Goal: Task Accomplishment & Management: Use online tool/utility

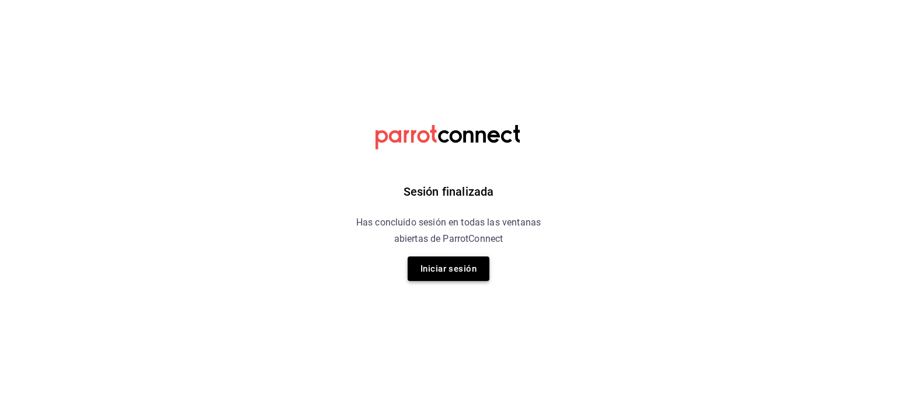
click at [437, 268] on button "Iniciar sesión" at bounding box center [449, 268] width 82 height 25
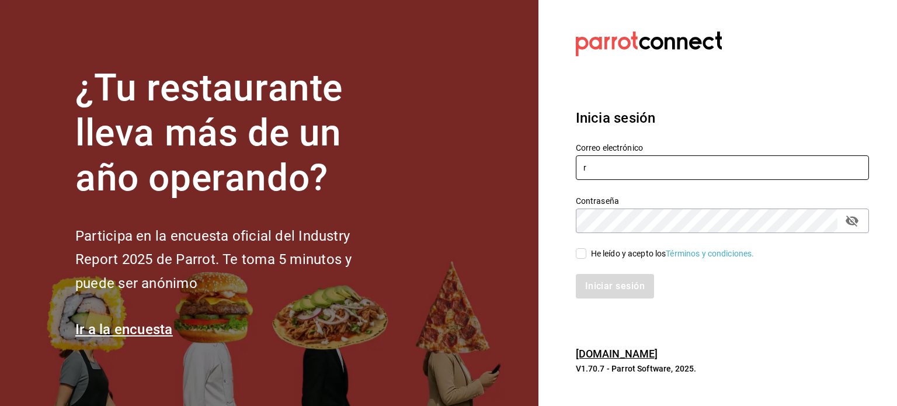
type input "r"
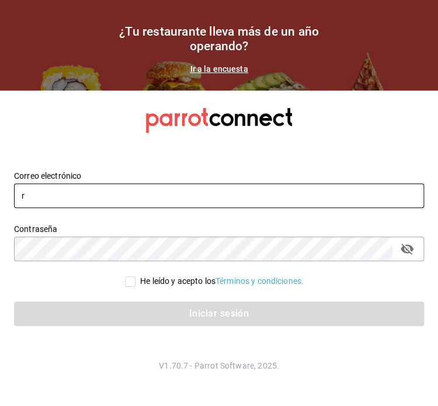
click at [263, 195] on input "r" at bounding box center [219, 195] width 410 height 25
type input "[PERSON_NAME][EMAIL_ADDRESS][PERSON_NAME][DOMAIN_NAME]"
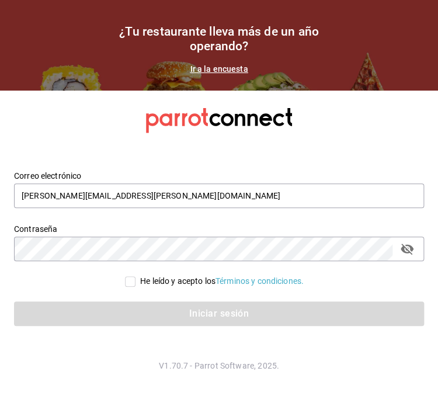
click at [127, 283] on input "He leído y acepto los Términos y condiciones." at bounding box center [130, 281] width 11 height 11
checkbox input "true"
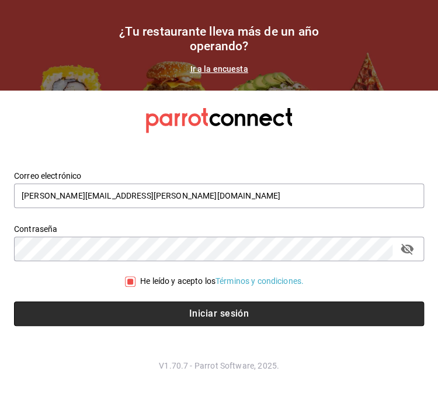
click at [148, 303] on button "Iniciar sesión" at bounding box center [219, 313] width 410 height 25
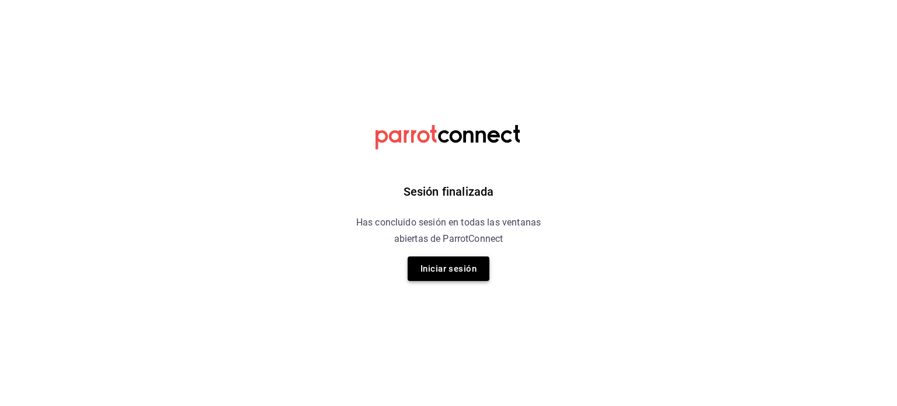
click at [435, 273] on button "Iniciar sesión" at bounding box center [449, 268] width 82 height 25
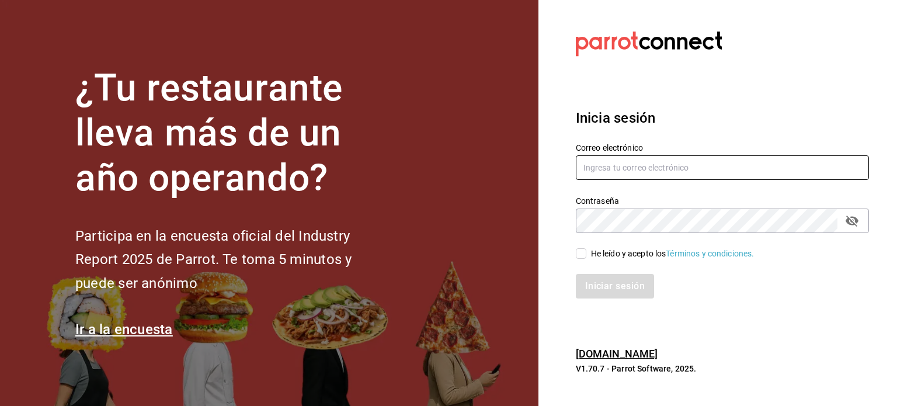
click at [438, 168] on input "text" at bounding box center [722, 167] width 293 height 25
type input "C"
type input "[PERSON_NAME][EMAIL_ADDRESS][PERSON_NAME][DOMAIN_NAME]"
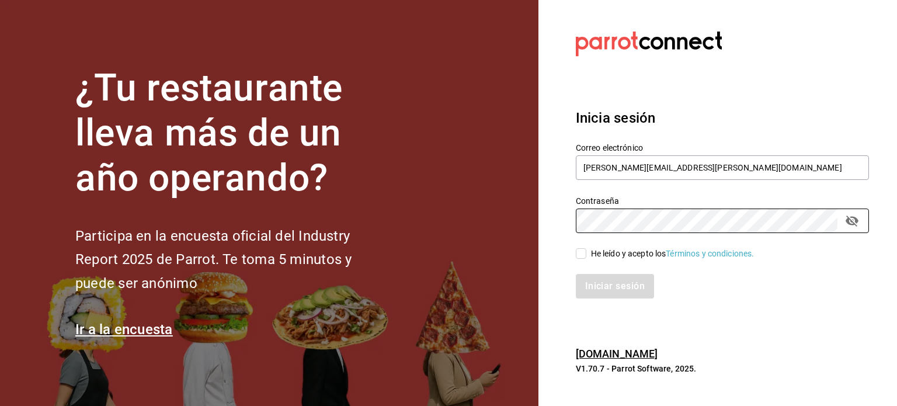
click at [438, 254] on input "He leído y acepto los Términos y condiciones." at bounding box center [581, 253] width 11 height 11
checkbox input "true"
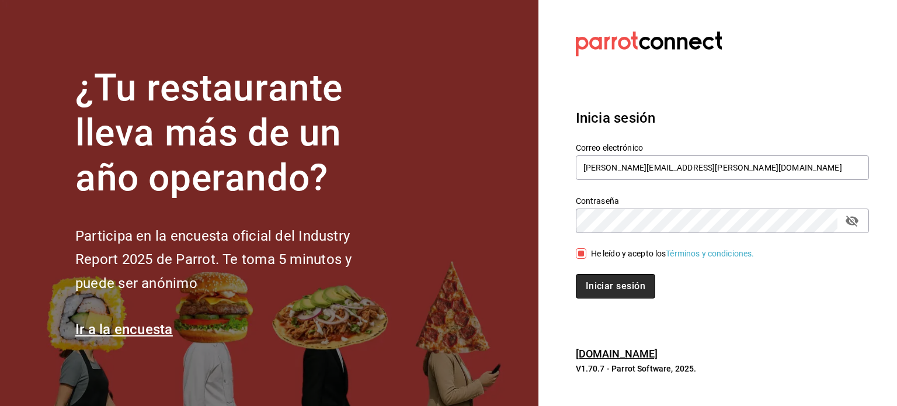
click at [438, 280] on button "Iniciar sesión" at bounding box center [615, 286] width 79 height 25
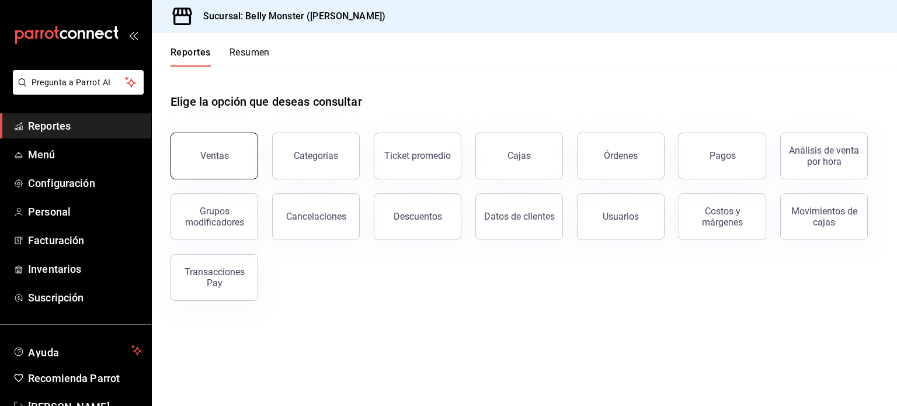
click at [248, 164] on button "Ventas" at bounding box center [215, 156] width 88 height 47
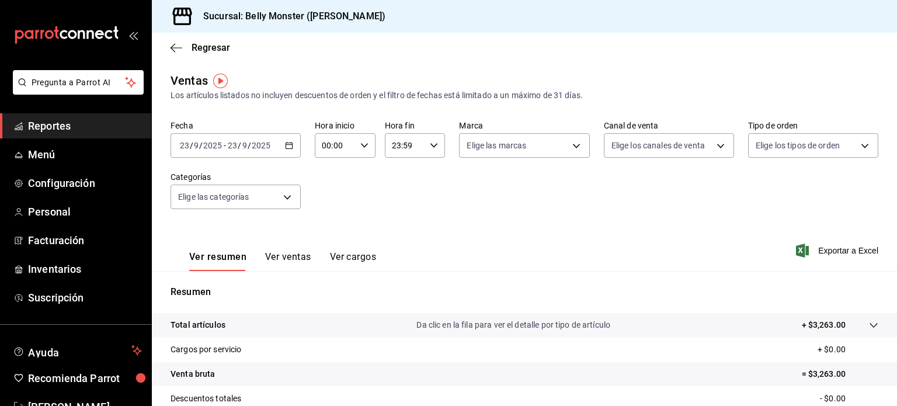
click at [287, 147] on icon "button" at bounding box center [289, 145] width 8 height 8
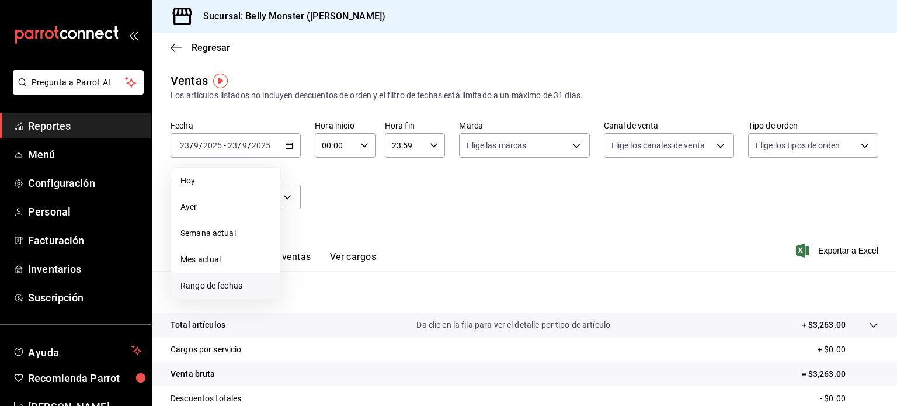
click at [210, 288] on span "Rango de fechas" at bounding box center [226, 286] width 91 height 12
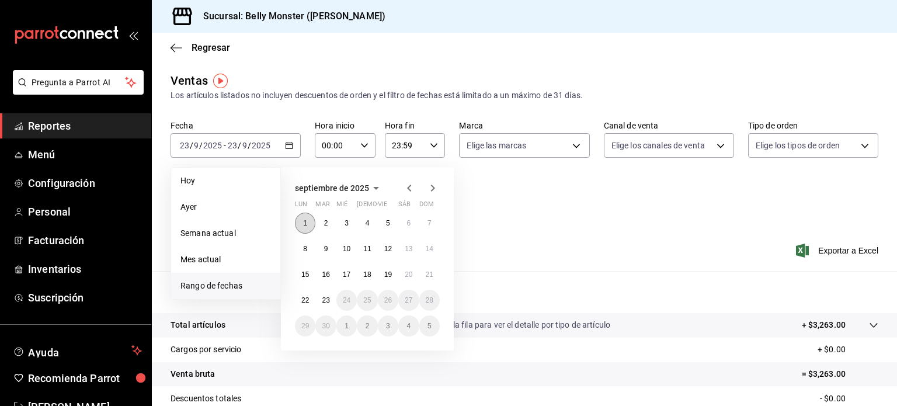
click at [307, 224] on button "1" at bounding box center [305, 223] width 20 height 21
click at [327, 303] on abbr "23" at bounding box center [326, 300] width 8 height 8
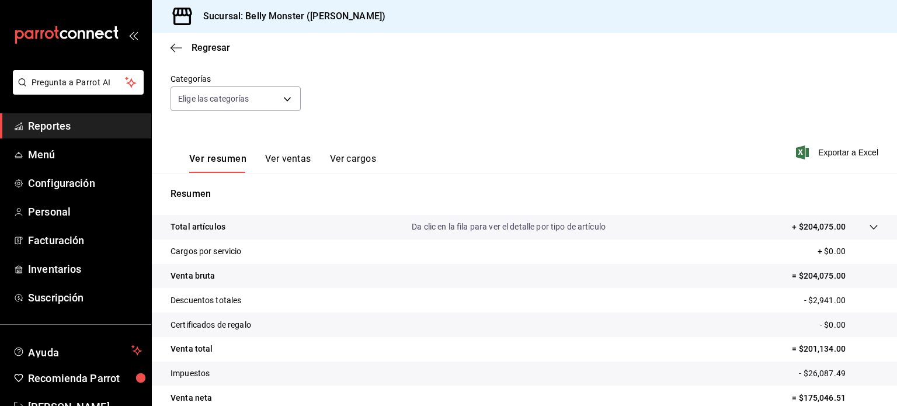
scroll to position [84, 0]
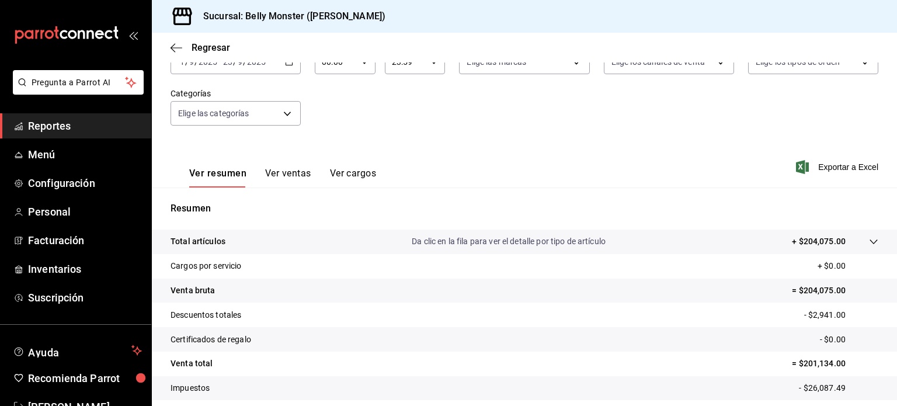
click at [313, 142] on div "Ver resumen Ver ventas Ver cargos Exportar a Excel" at bounding box center [524, 164] width 745 height 48
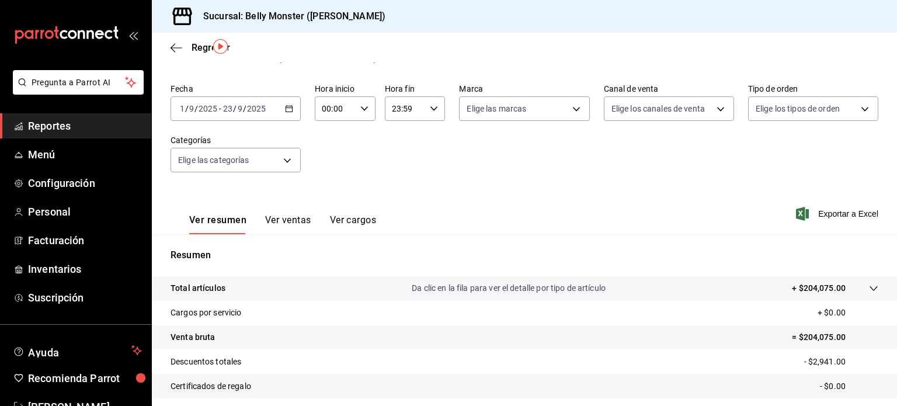
scroll to position [0, 0]
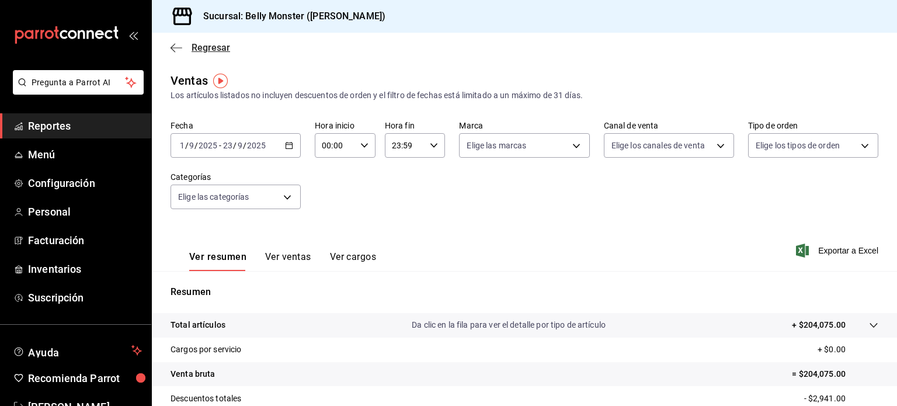
click at [176, 43] on icon "button" at bounding box center [177, 48] width 12 height 11
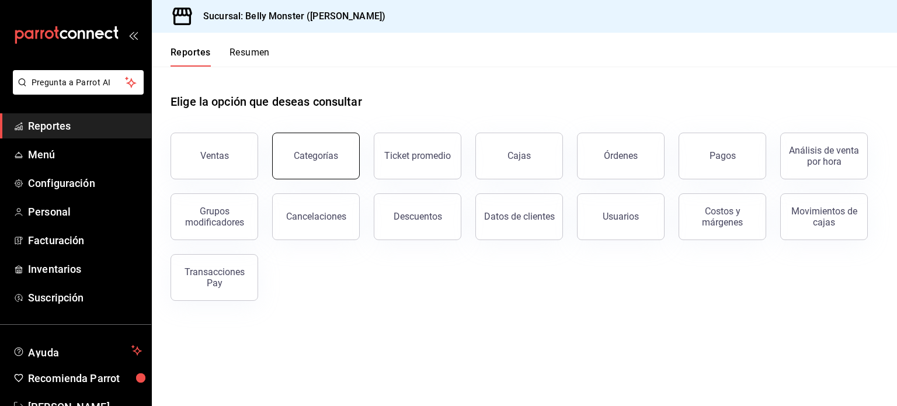
click at [308, 165] on button "Categorías" at bounding box center [316, 156] width 88 height 47
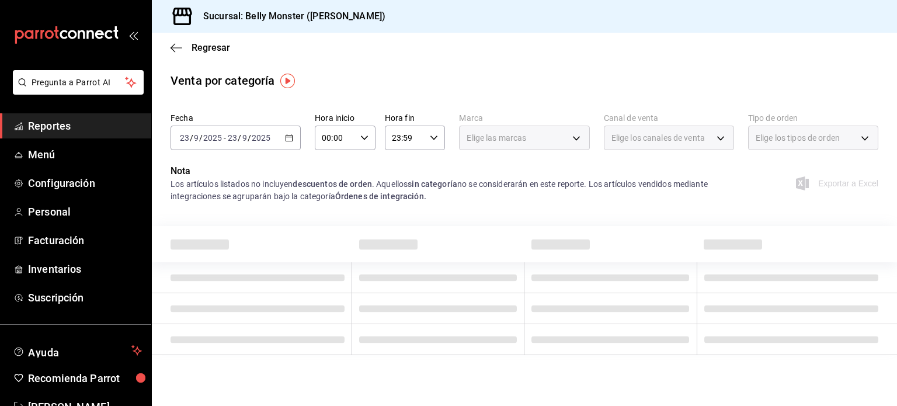
click at [290, 138] on icon "button" at bounding box center [289, 138] width 8 height 8
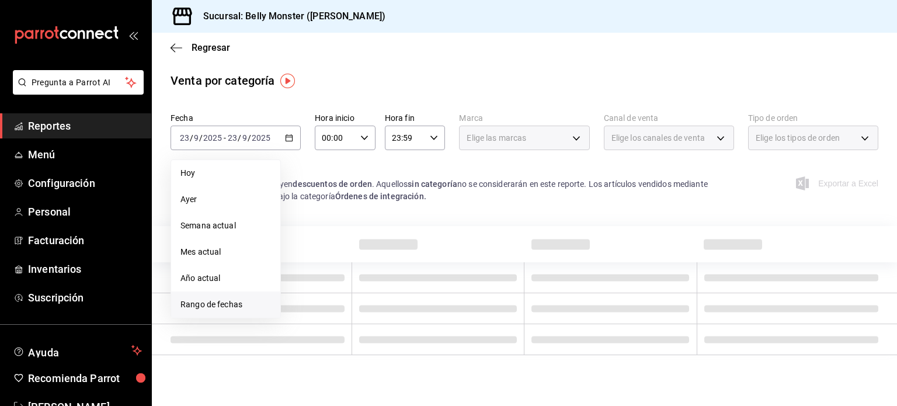
click at [223, 303] on span "Rango de fechas" at bounding box center [226, 305] width 91 height 12
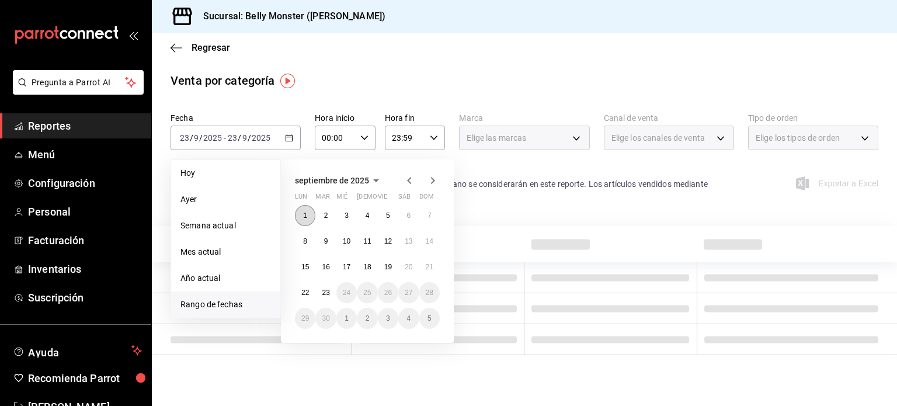
click at [303, 212] on abbr "1" at bounding box center [305, 215] width 4 height 8
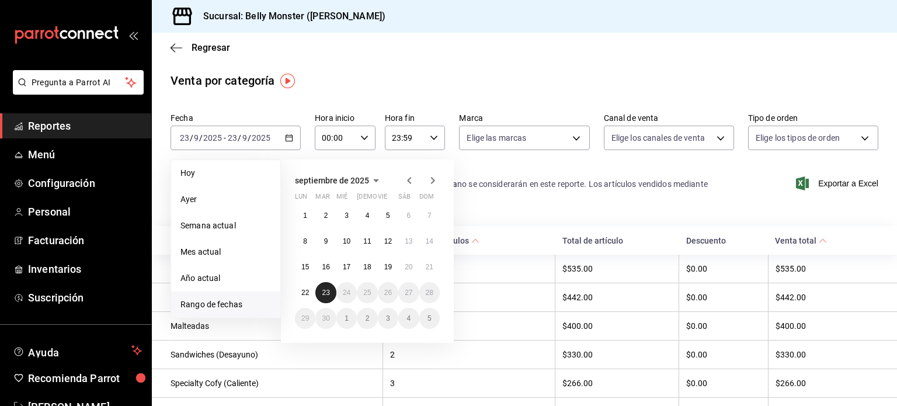
click at [327, 294] on abbr "23" at bounding box center [326, 293] width 8 height 8
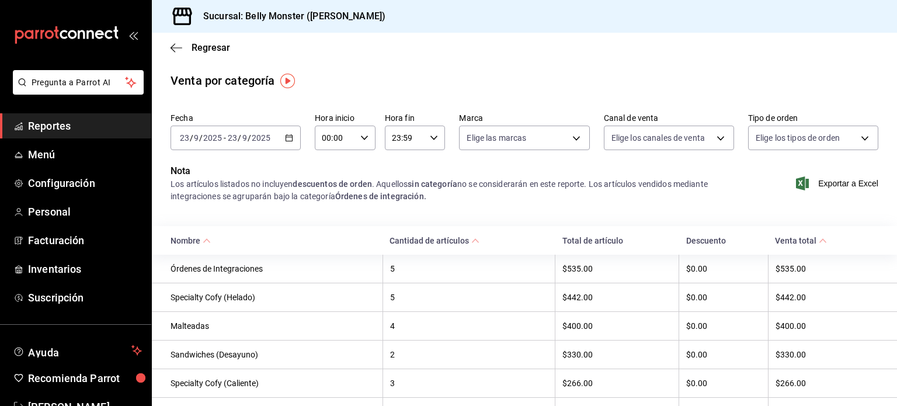
click at [286, 135] on \(Stroke\) "button" at bounding box center [289, 138] width 7 height 6
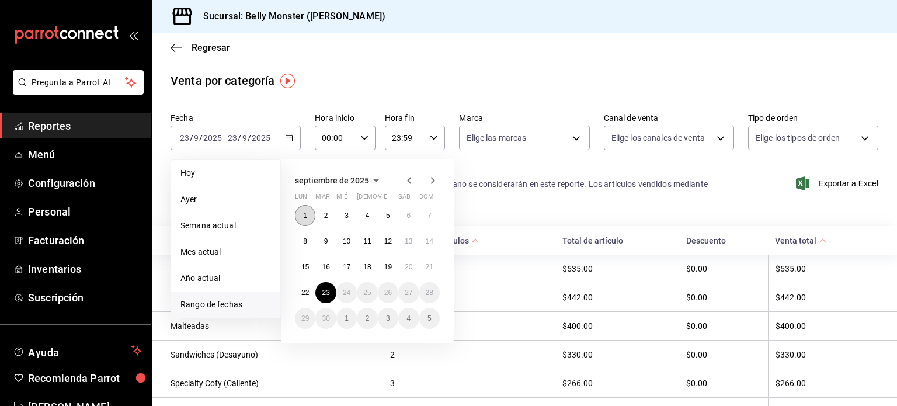
click at [304, 220] on button "1" at bounding box center [305, 215] width 20 height 21
click at [322, 294] on abbr "23" at bounding box center [326, 293] width 8 height 8
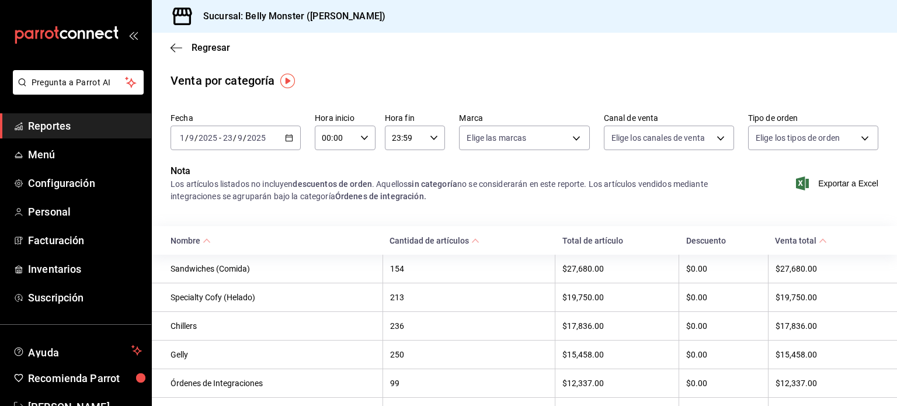
click at [504, 217] on div "Nota Los artículos listados no incluyen descuentos de orden . Aquellos sin cate…" at bounding box center [524, 190] width 745 height 53
